Goal: Information Seeking & Learning: Learn about a topic

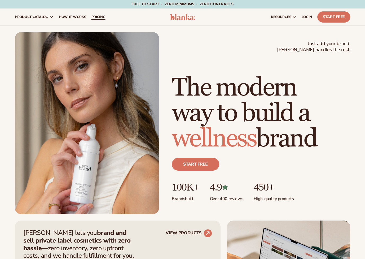
click at [99, 17] on span "pricing" at bounding box center [98, 17] width 14 height 4
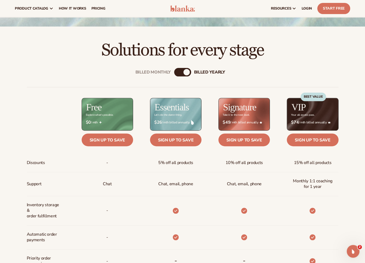
scroll to position [132, 0]
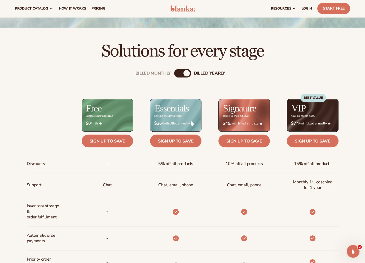
click at [179, 73] on div "Billed Monthly" at bounding box center [177, 73] width 6 height 6
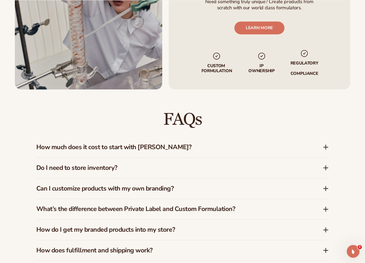
scroll to position [689, 0]
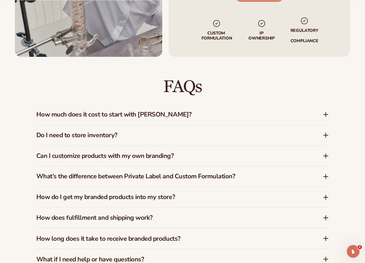
click at [178, 110] on h3 "How much does it cost to start with Blanka?" at bounding box center [171, 114] width 270 height 8
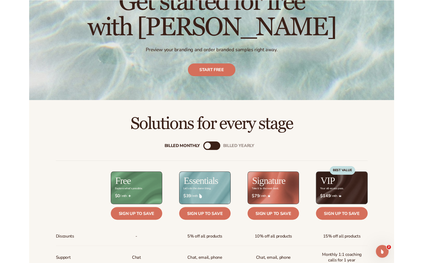
scroll to position [132, 0]
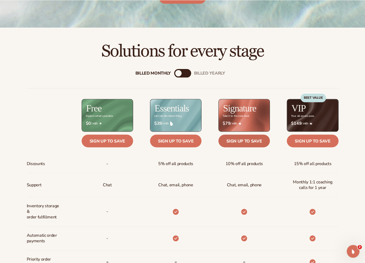
click at [247, 142] on link "Sign up to save" at bounding box center [243, 140] width 51 height 13
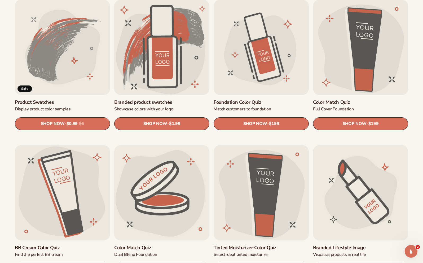
scroll to position [344, 0]
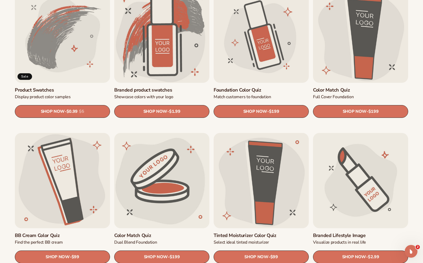
click at [81, 87] on link "Product Swatches" at bounding box center [62, 90] width 95 height 6
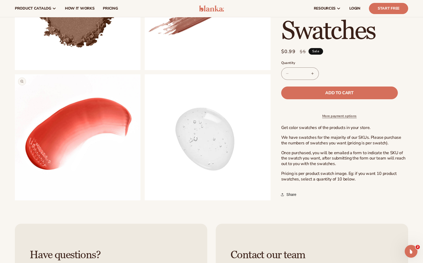
scroll to position [185, 0]
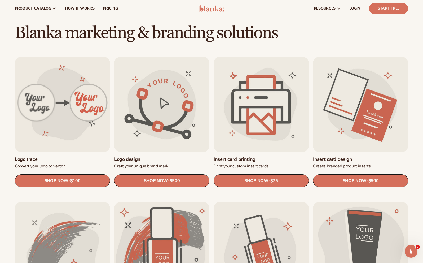
scroll to position [107, 0]
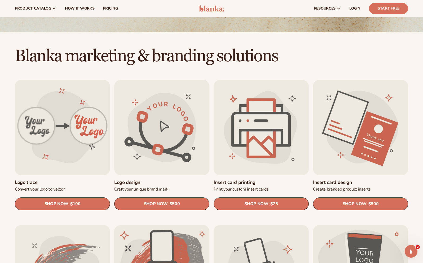
click at [325, 179] on link "Insert card design" at bounding box center [360, 182] width 95 height 6
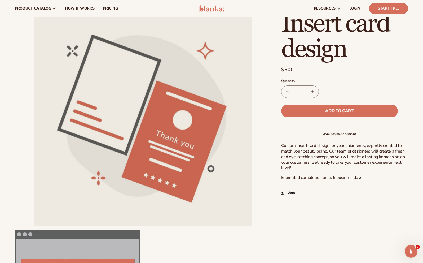
scroll to position [26, 0]
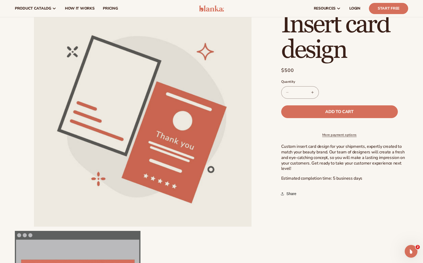
drag, startPoint x: 261, startPoint y: 116, endPoint x: 260, endPoint y: 113, distance: 3.1
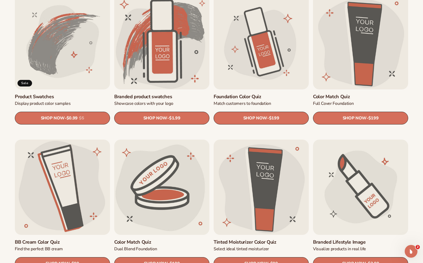
scroll to position [397, 0]
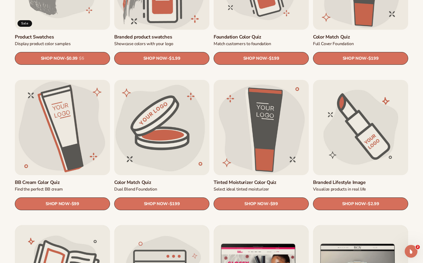
click at [397, 179] on link "Branded Lifestyle Image" at bounding box center [360, 182] width 95 height 6
click at [296, 179] on link "Tinted Moisturizer Color Quiz" at bounding box center [261, 182] width 95 height 6
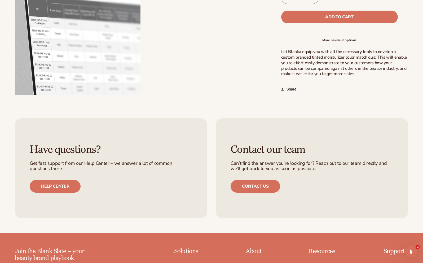
scroll to position [344, 0]
